Goal: Task Accomplishment & Management: Manage account settings

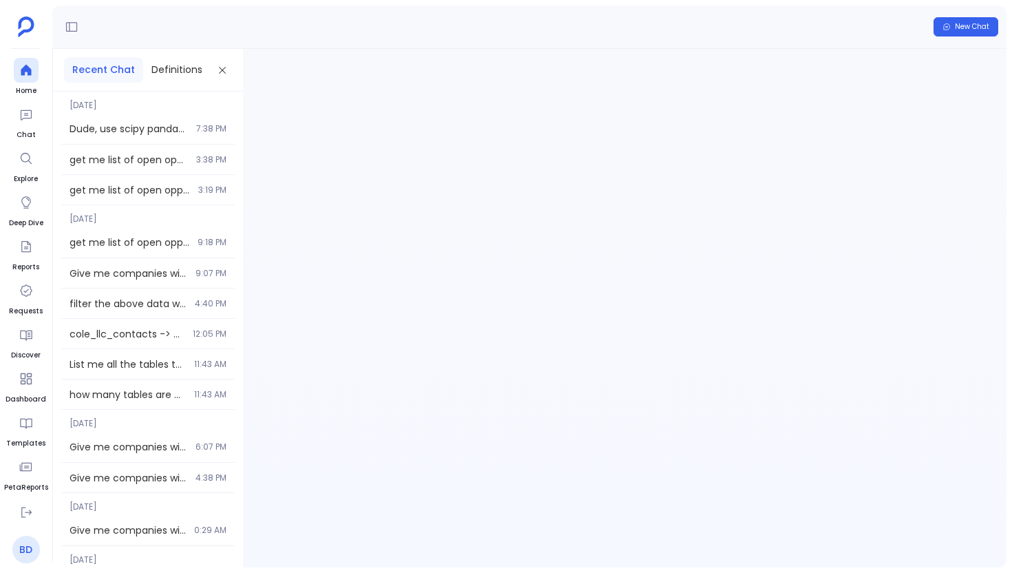
click at [22, 543] on link "BD" at bounding box center [26, 549] width 28 height 28
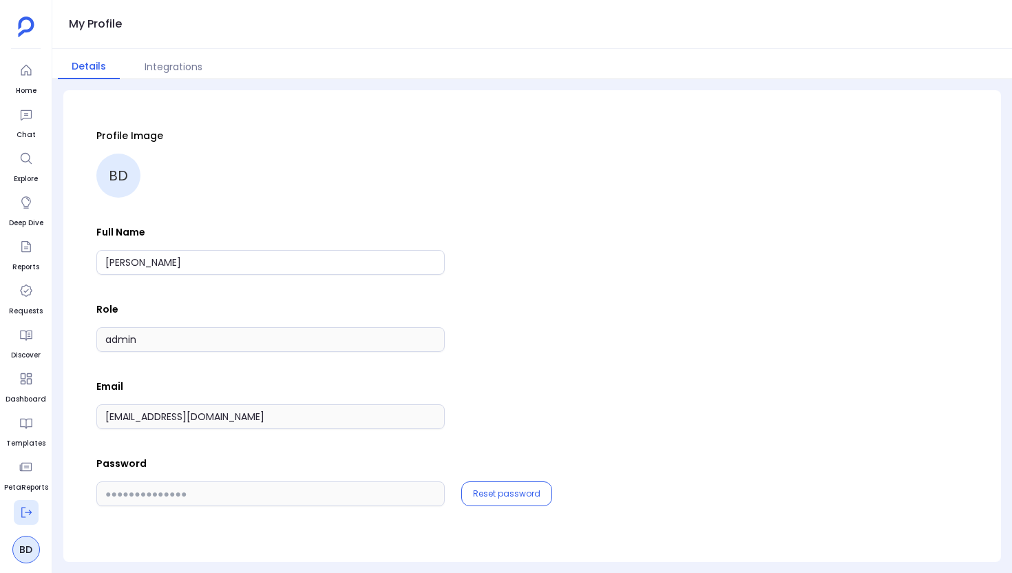
click at [34, 516] on button at bounding box center [26, 512] width 25 height 25
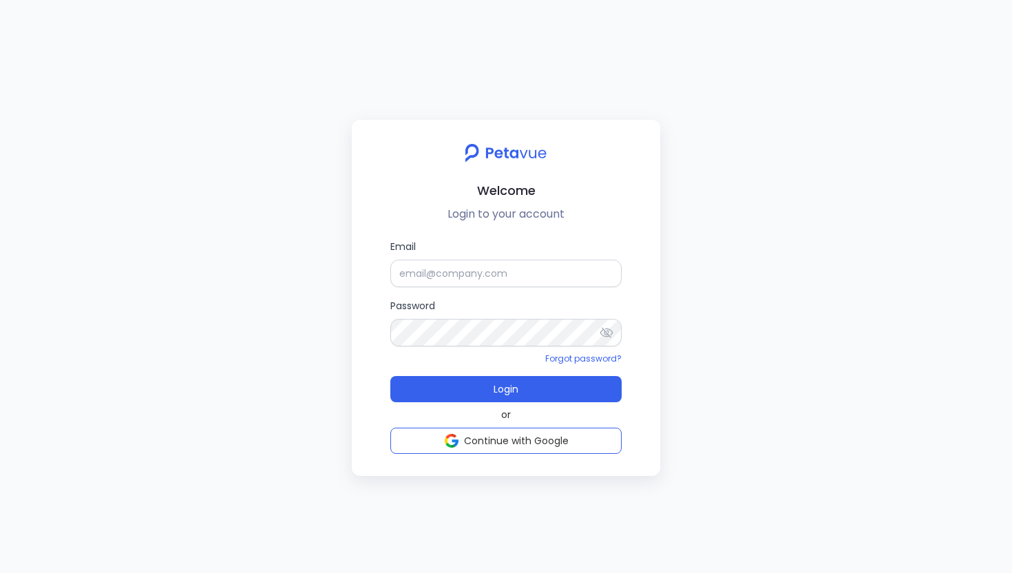
click at [23, 510] on div "Welcome Login to your account Email Password Forgot password? Login or Continue…" at bounding box center [506, 286] width 1012 height 573
click at [485, 275] on input "Email" at bounding box center [505, 273] width 231 height 28
type input "[EMAIL_ADDRESS][DOMAIN_NAME]"
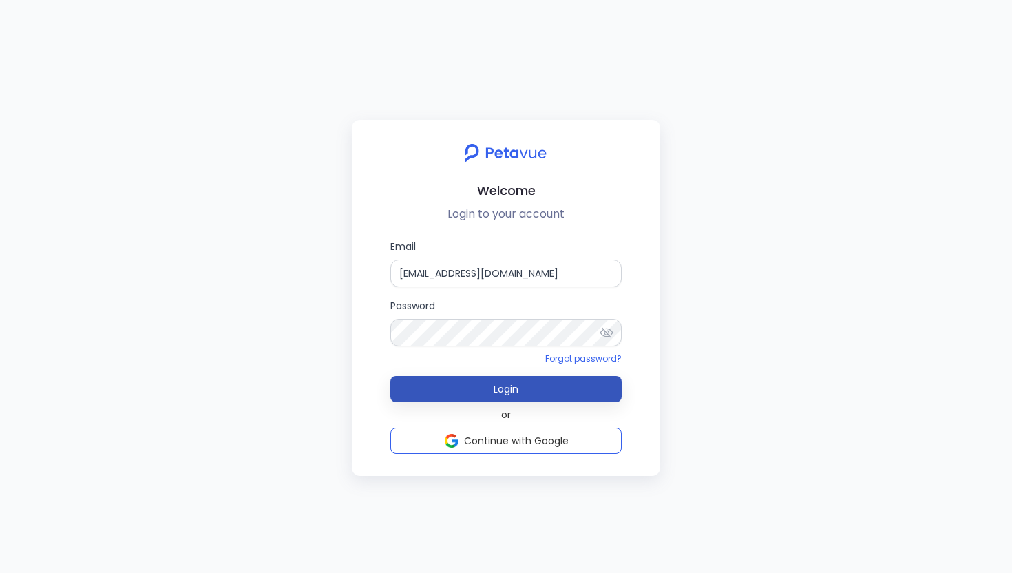
click at [546, 397] on button "Login" at bounding box center [505, 389] width 231 height 26
